Goal: Use online tool/utility: Utilize a website feature to perform a specific function

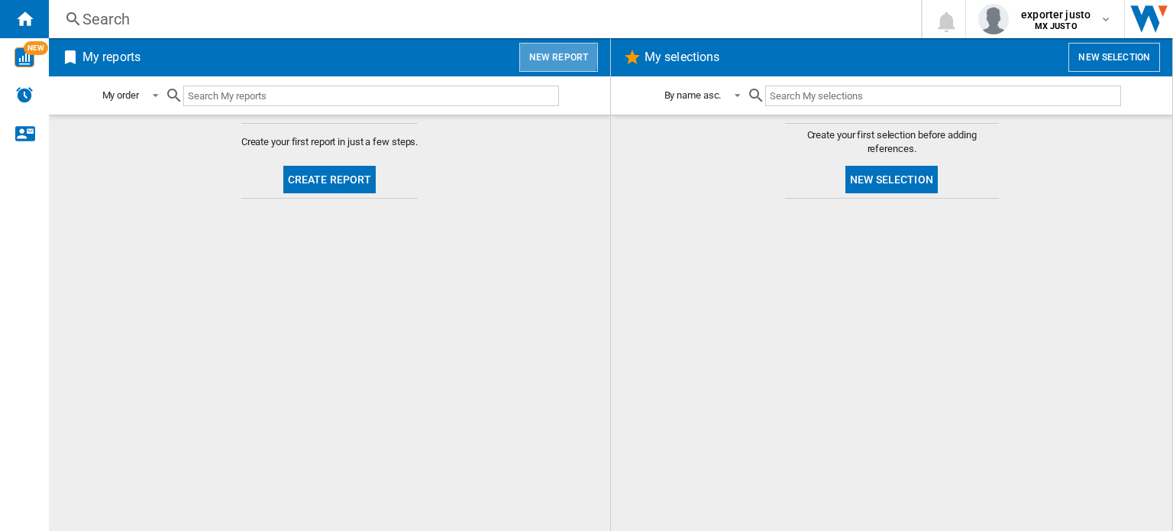
click at [554, 56] on button "New report" at bounding box center [558, 57] width 79 height 29
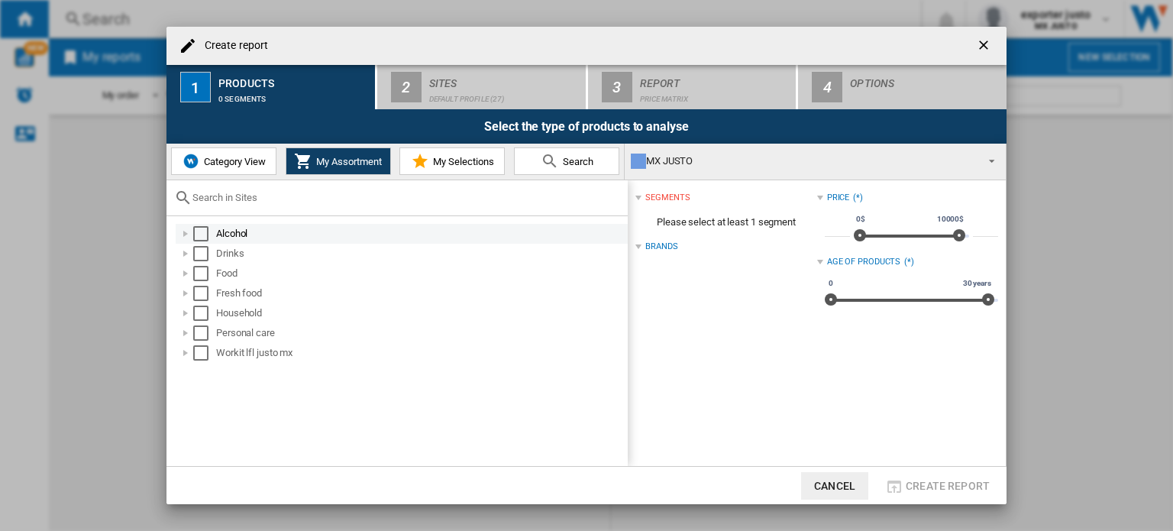
click at [192, 234] on div at bounding box center [185, 233] width 15 height 15
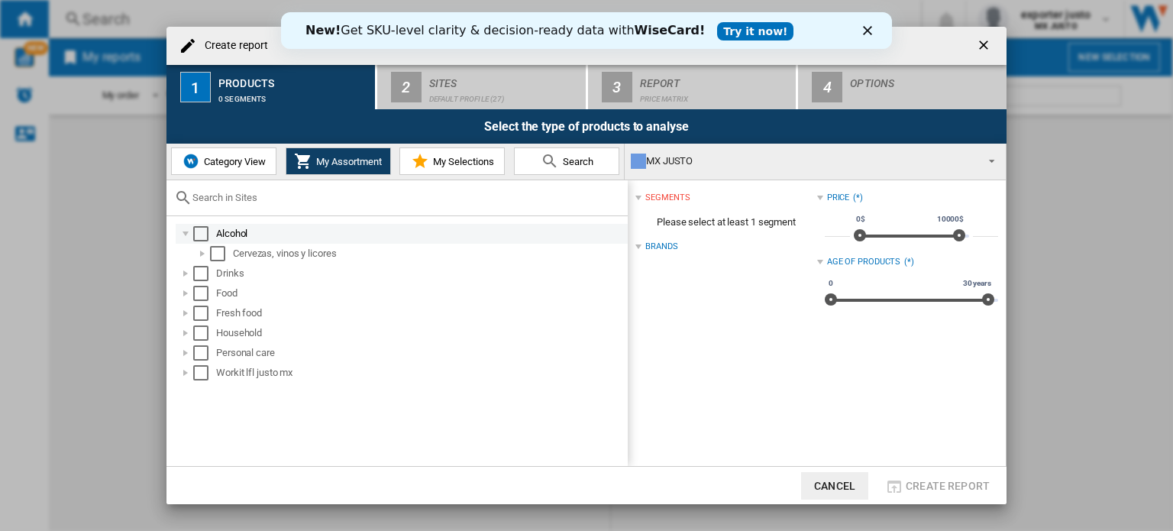
click at [201, 231] on div "Select" at bounding box center [200, 233] width 15 height 15
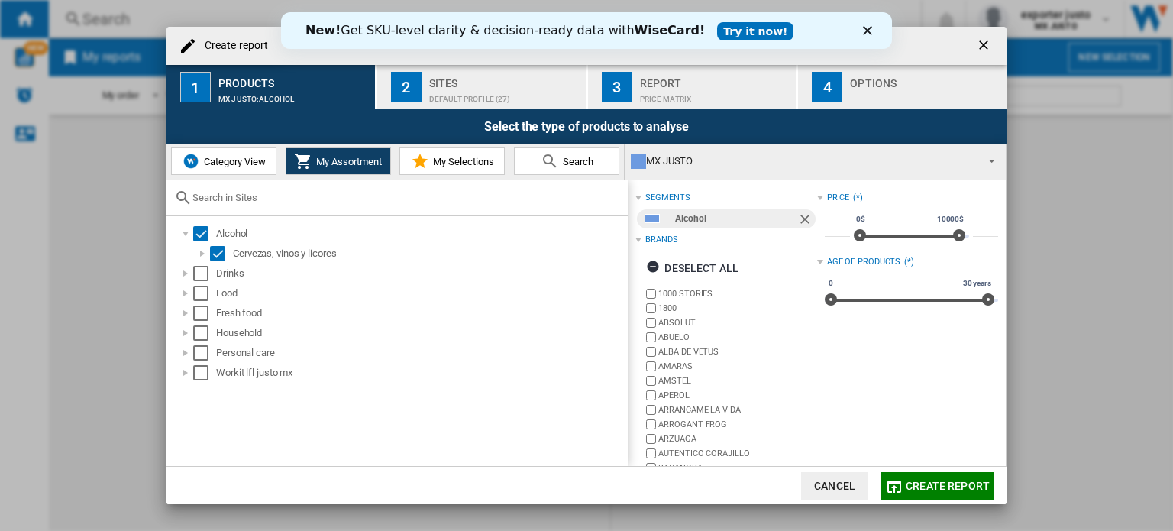
click at [545, 72] on div "Sites" at bounding box center [504, 79] width 150 height 16
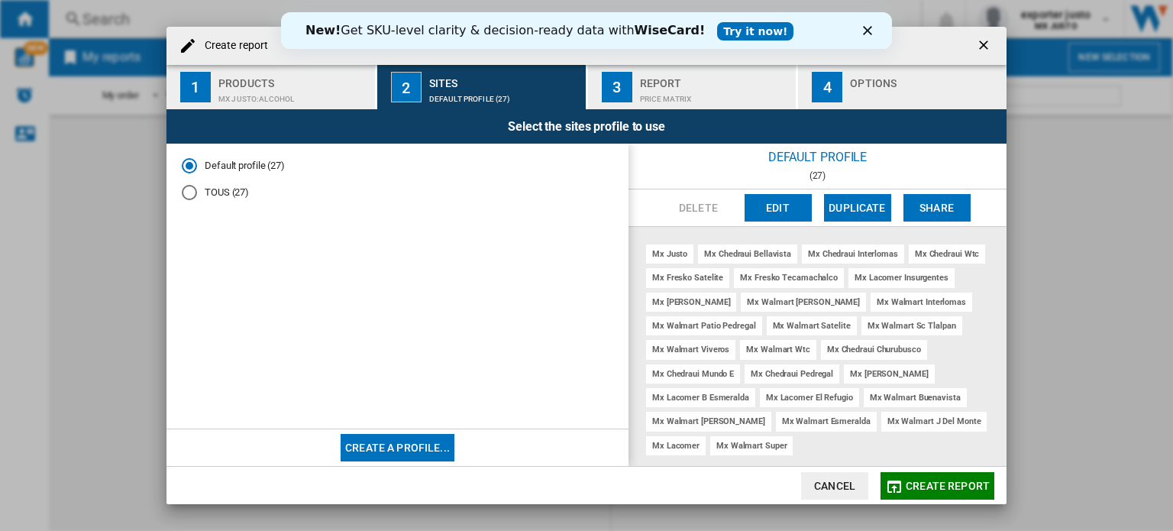
click at [859, 33] on div "New! Get SKU-level clarity & decision-ready data with WiseCard! Try it now!" at bounding box center [586, 30] width 611 height 24
click at [865, 32] on polygon "Close" at bounding box center [867, 30] width 9 height 9
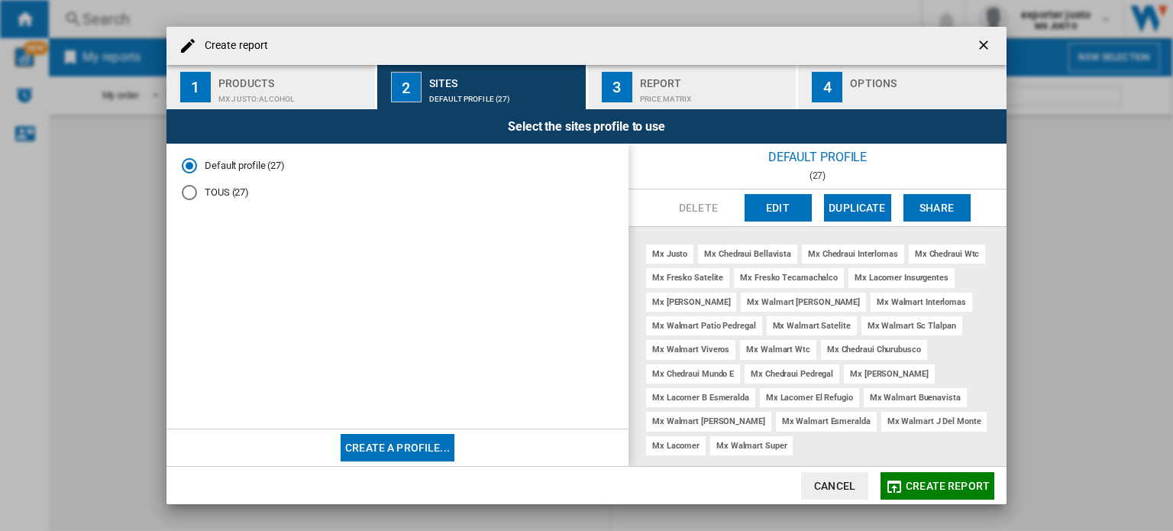
click at [782, 207] on button "Edit" at bounding box center [778, 208] width 67 height 28
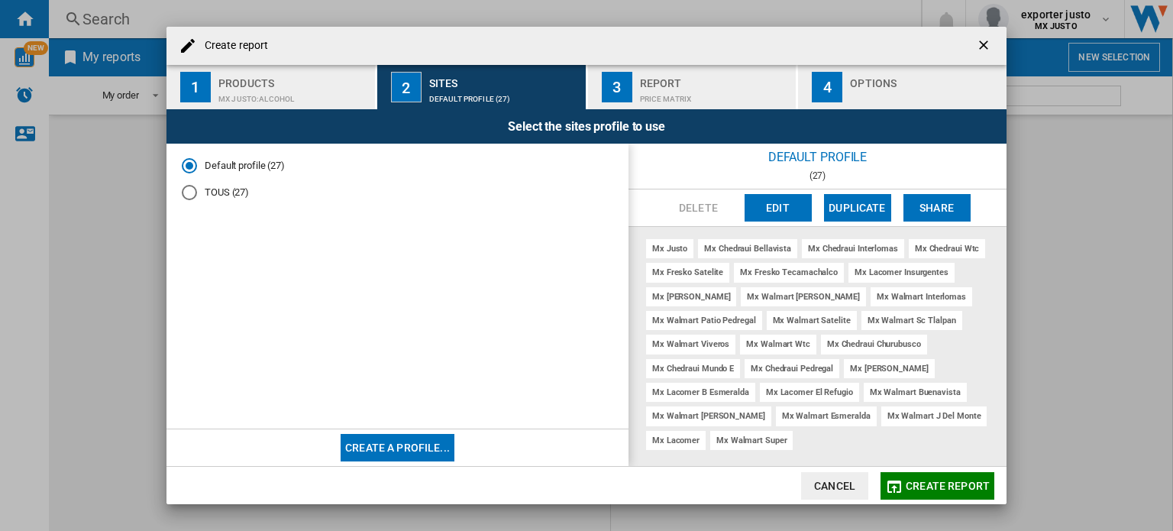
scroll to position [6, 0]
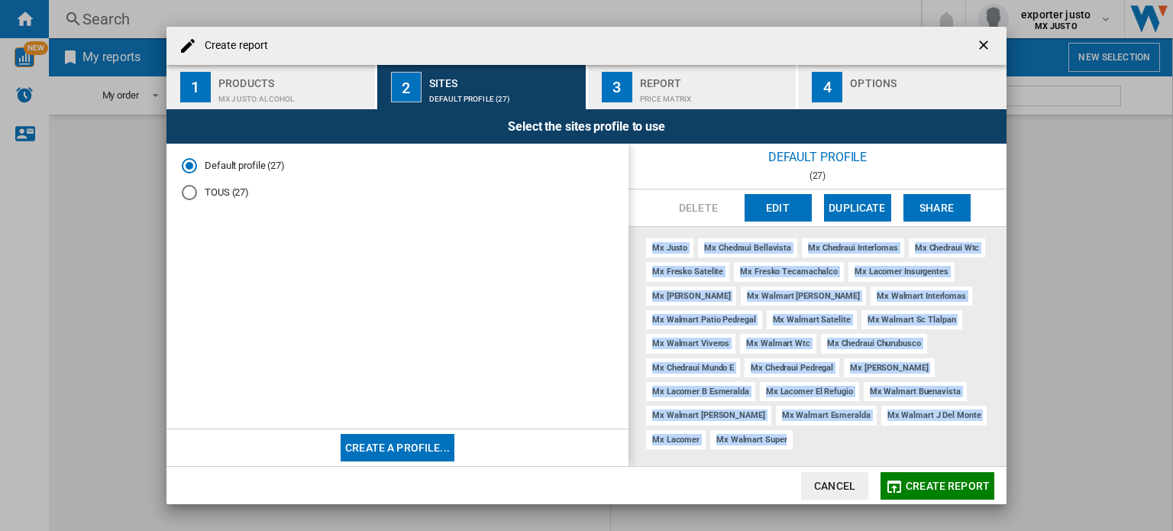
drag, startPoint x: 794, startPoint y: 437, endPoint x: 652, endPoint y: 249, distance: 235.1
click at [652, 249] on div "mx justo mx chedraui bellavista mx chedraui interlomas mx chedraui wtc mx fresk…" at bounding box center [818, 347] width 378 height 240
